Goal: Task Accomplishment & Management: Manage account settings

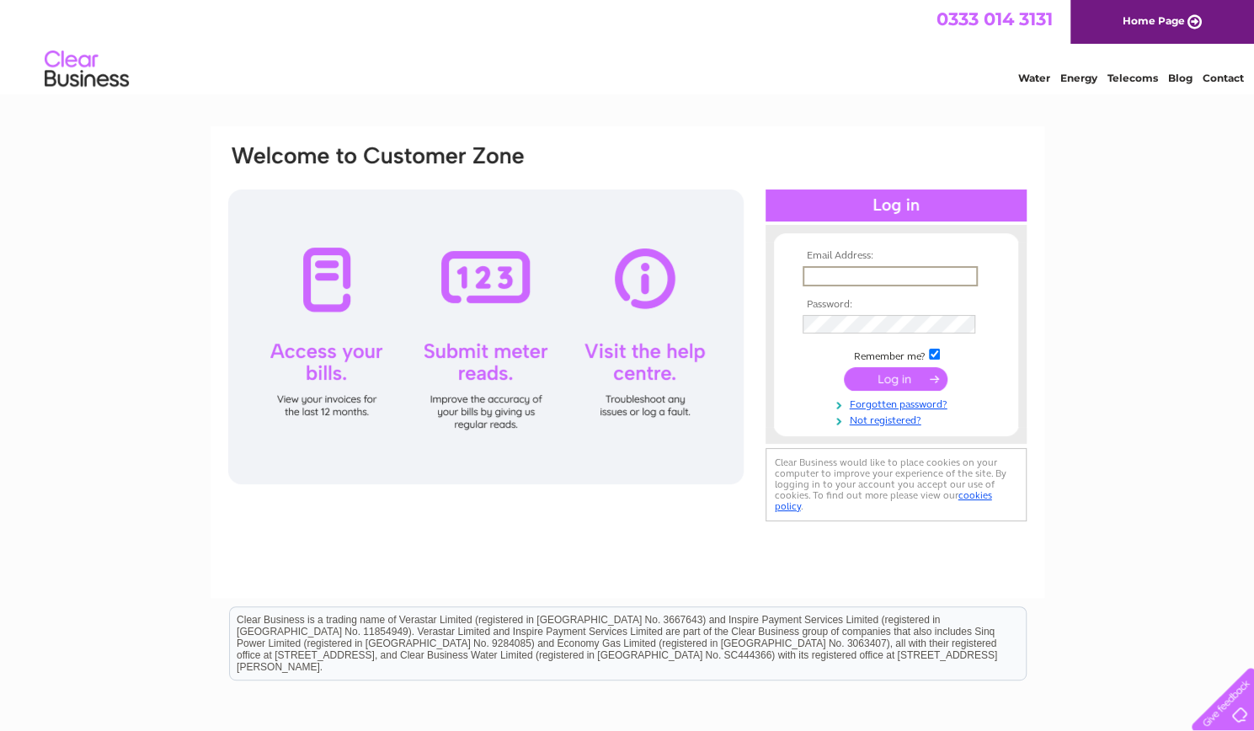
click at [862, 270] on input "text" at bounding box center [890, 276] width 175 height 20
type input "t_j_brown@yahoo.com"
click at [890, 371] on input "submit" at bounding box center [896, 377] width 104 height 24
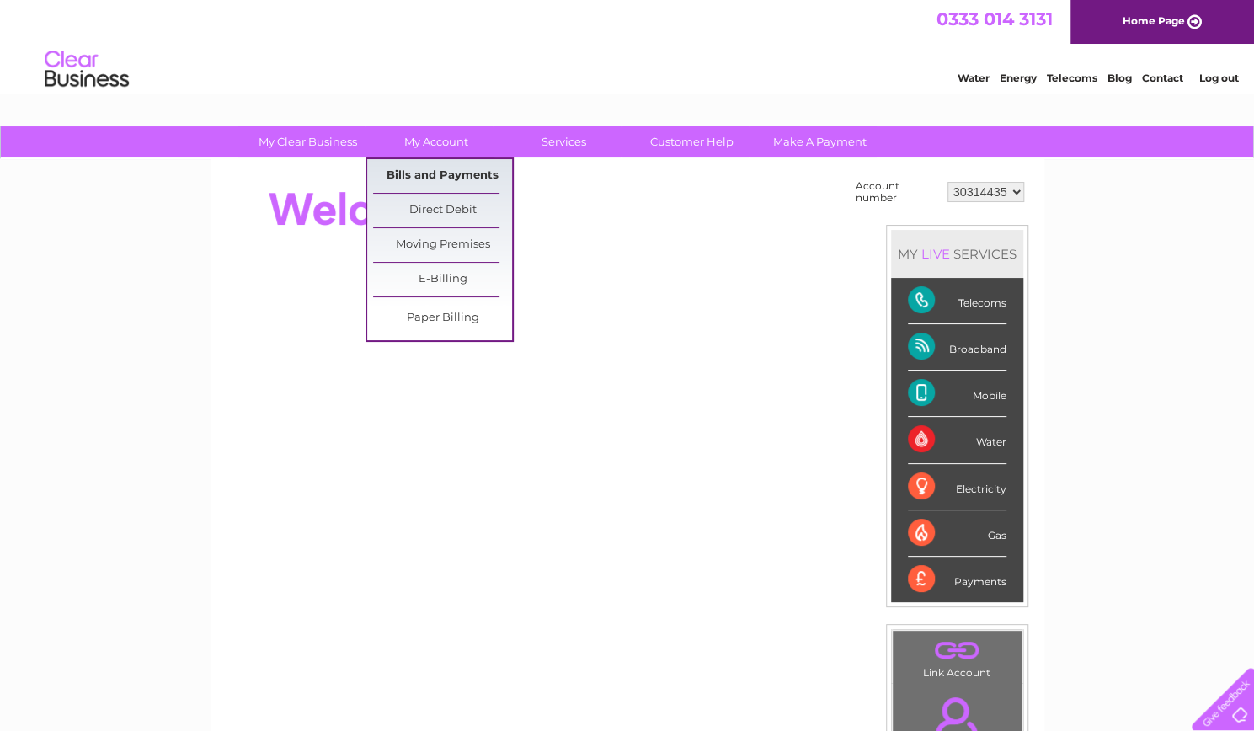
click at [434, 181] on link "Bills and Payments" at bounding box center [442, 176] width 139 height 34
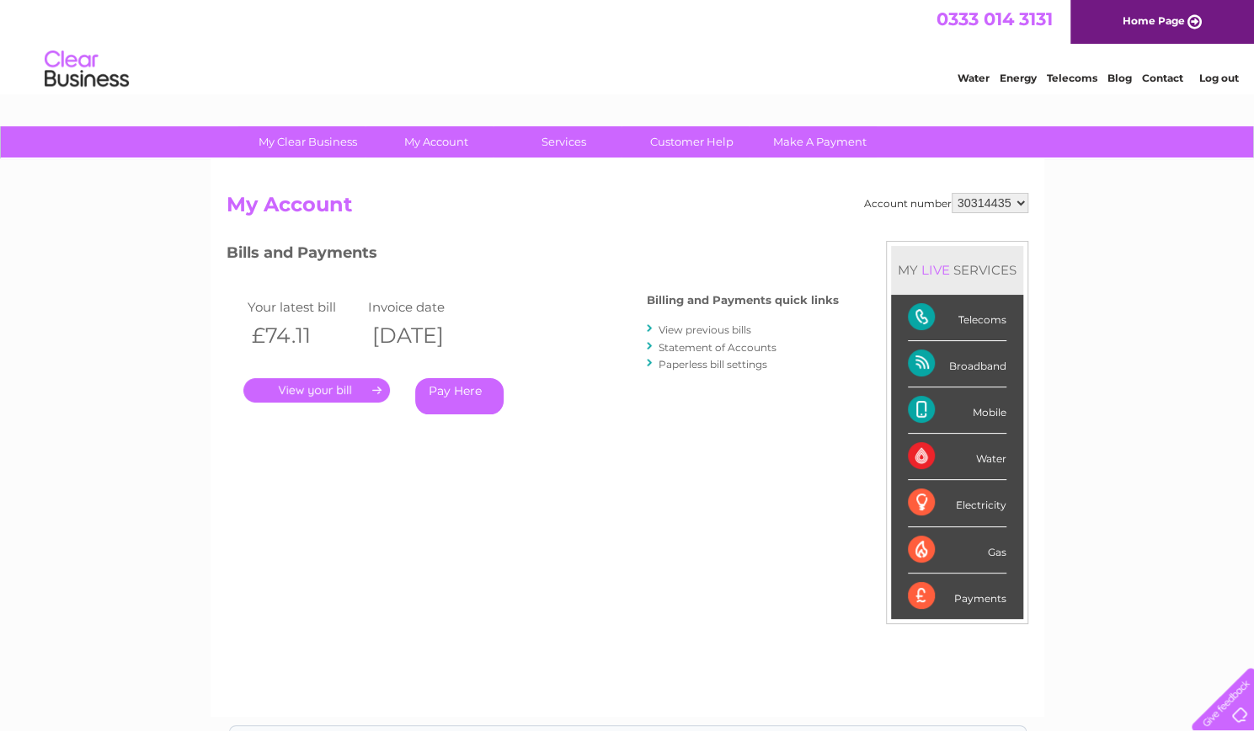
click at [347, 387] on link "." at bounding box center [316, 390] width 147 height 24
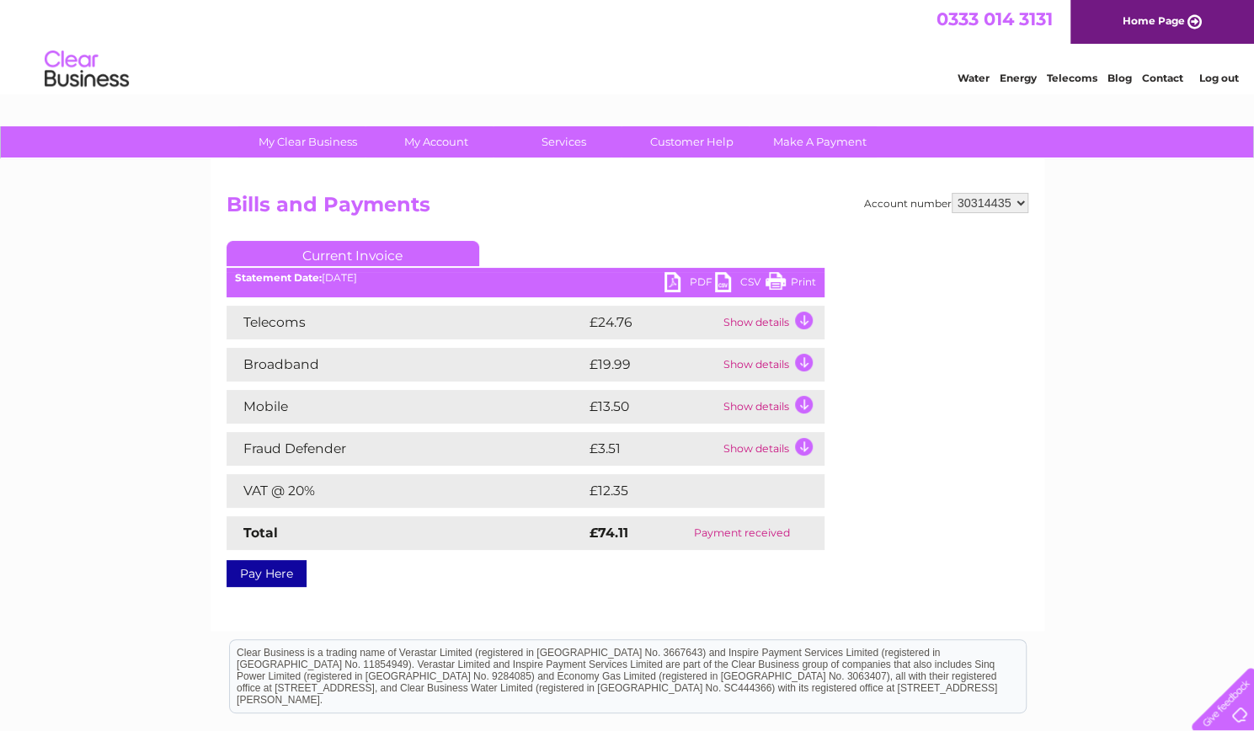
click at [677, 279] on link "PDF" at bounding box center [689, 284] width 51 height 24
